Goal: Task Accomplishment & Management: Manage account settings

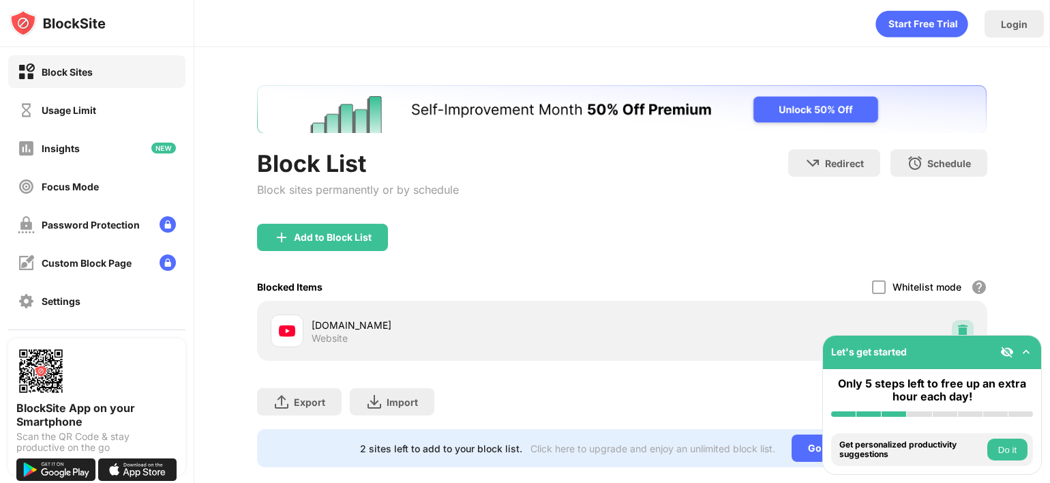
click at [959, 329] on div at bounding box center [963, 331] width 22 height 22
